Goal: Transaction & Acquisition: Obtain resource

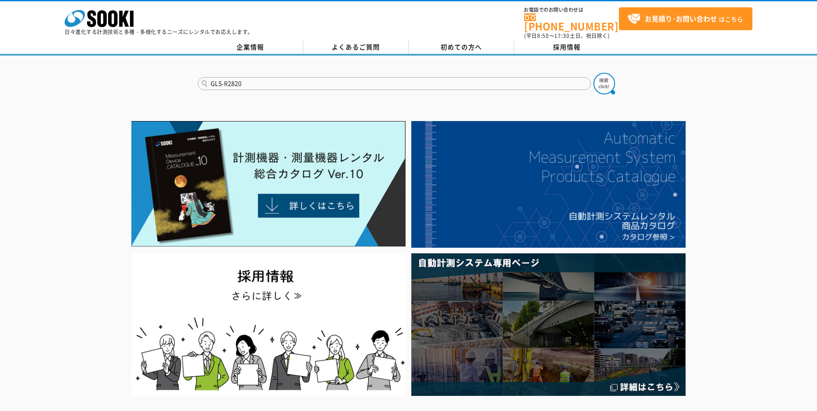
type input "GLS-R2820"
click at [593, 73] on button at bounding box center [604, 84] width 22 height 22
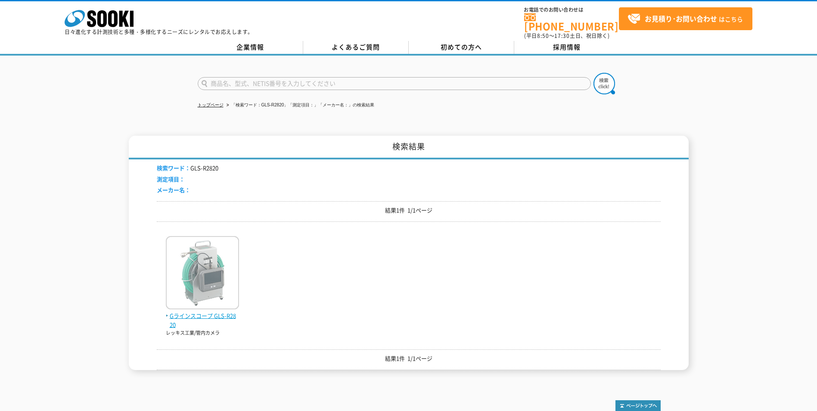
click at [188, 311] on span "Gラインスコープ GLS-R2820" at bounding box center [202, 320] width 73 height 18
